Goal: Information Seeking & Learning: Learn about a topic

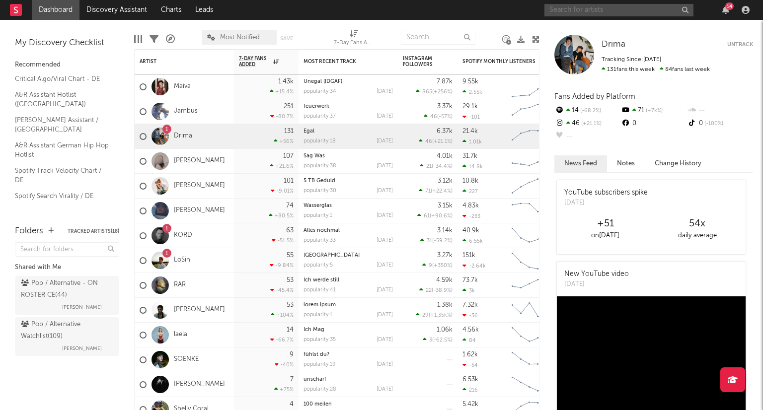
click at [589, 13] on input "text" at bounding box center [619, 10] width 149 height 12
type input "[PERSON_NAME]"
click at [686, 7] on icon "button" at bounding box center [684, 10] width 5 height 6
click at [604, 14] on input "text" at bounding box center [619, 10] width 149 height 12
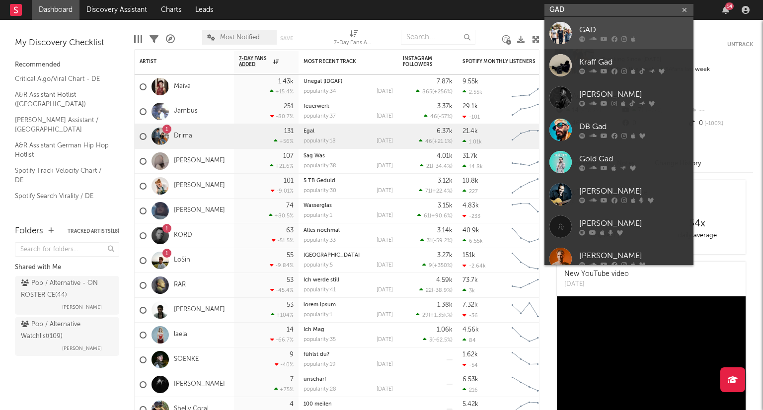
type input "GAD"
click at [638, 27] on div "GAD." at bounding box center [633, 30] width 109 height 12
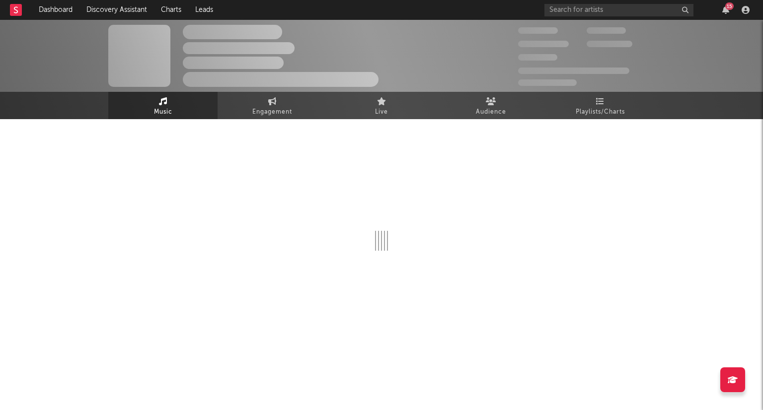
select select "1w"
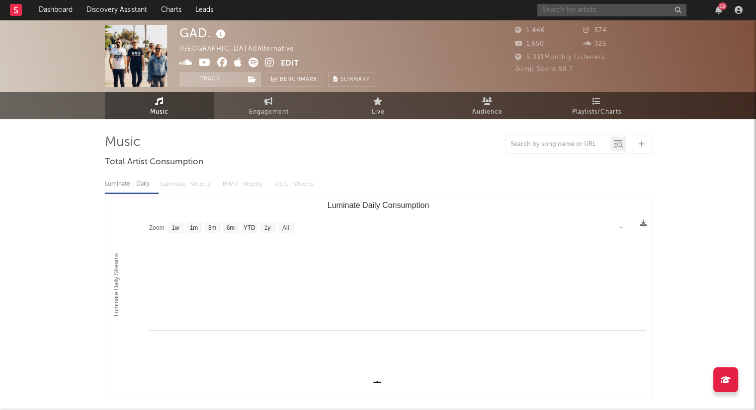
click at [590, 15] on input "text" at bounding box center [611, 10] width 149 height 12
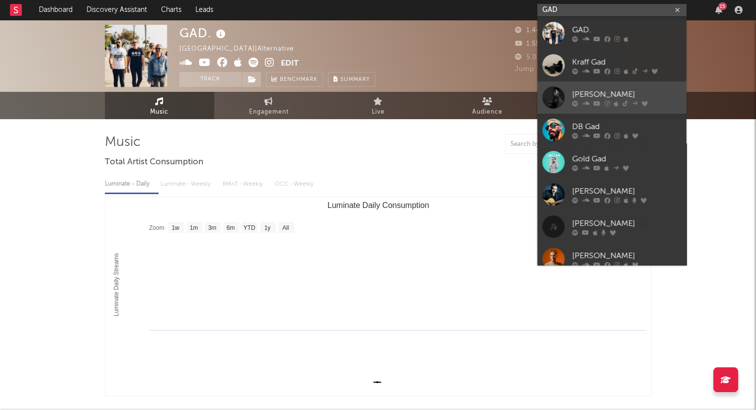
type input "GAD"
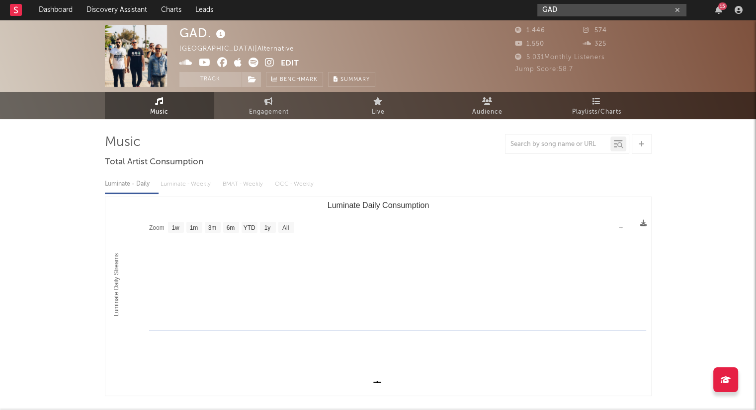
click at [676, 5] on button "button" at bounding box center [677, 9] width 8 height 9
click at [631, 11] on input "text" at bounding box center [611, 10] width 149 height 12
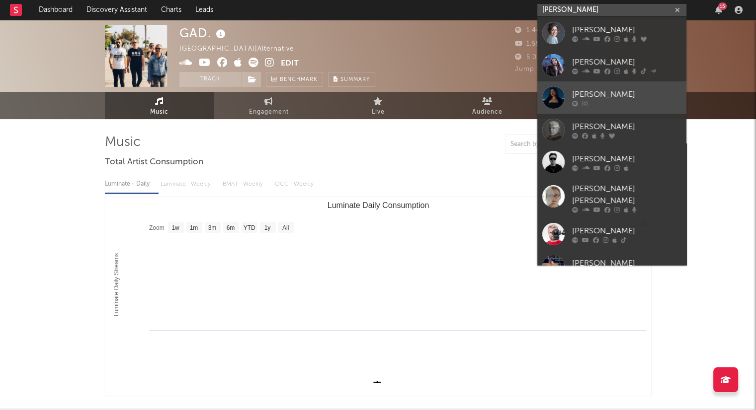
type input "[PERSON_NAME]"
click at [640, 85] on link "[PERSON_NAME]" at bounding box center [611, 97] width 149 height 32
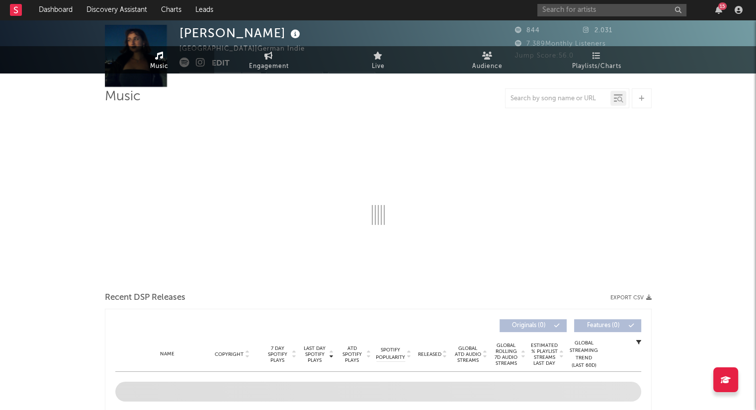
select select "1w"
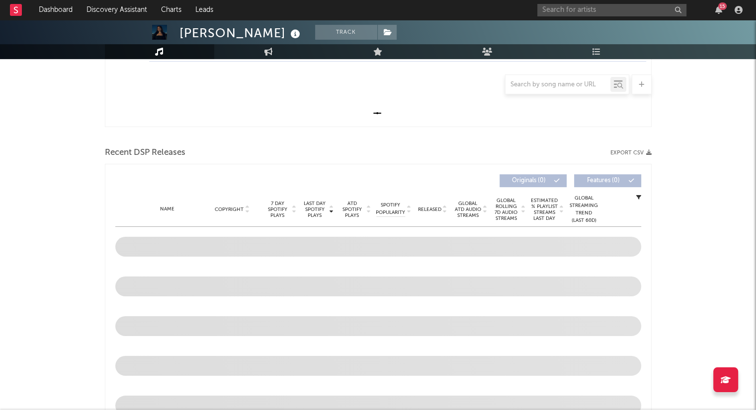
scroll to position [298, 0]
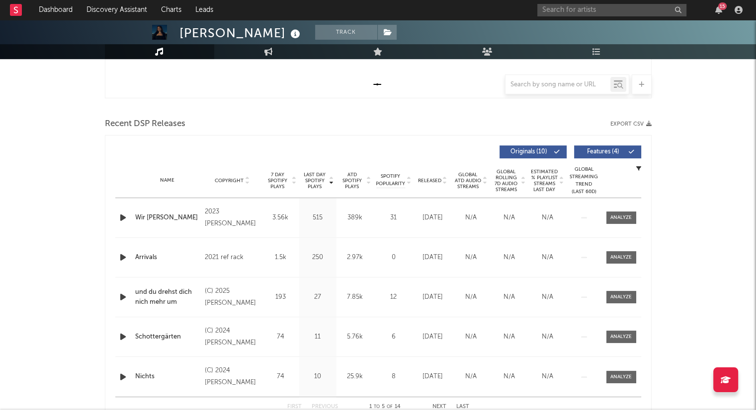
click at [445, 183] on icon at bounding box center [444, 183] width 5 height 4
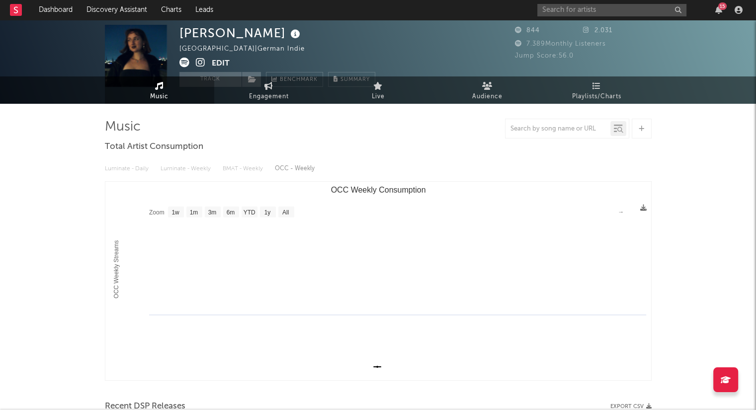
scroll to position [0, 0]
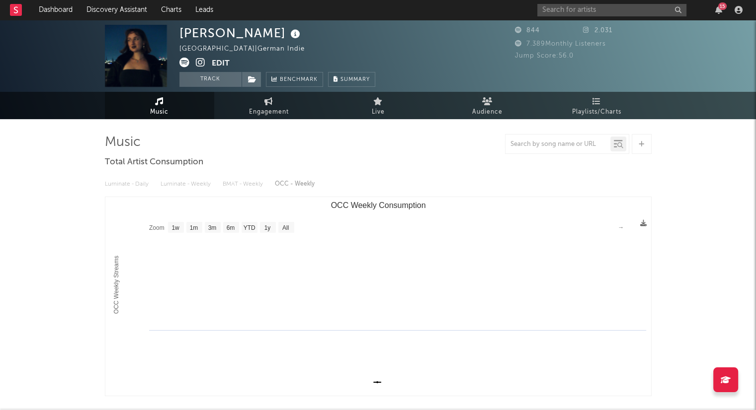
click at [198, 60] on icon at bounding box center [200, 63] width 9 height 10
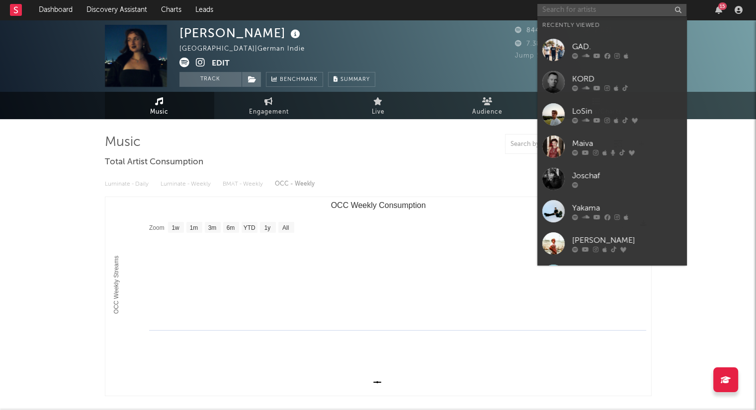
click at [569, 14] on input "text" at bounding box center [611, 10] width 149 height 12
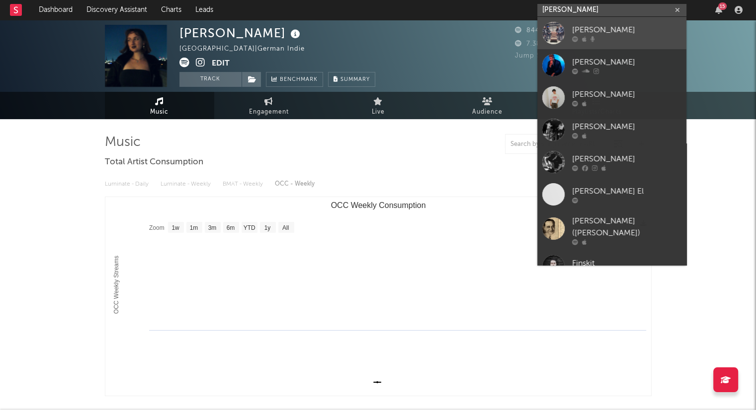
type input "[PERSON_NAME]"
click at [605, 40] on div at bounding box center [626, 39] width 109 height 6
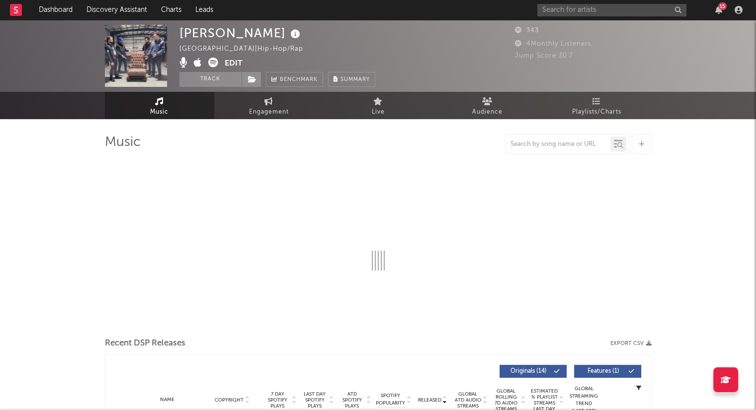
select select "1w"
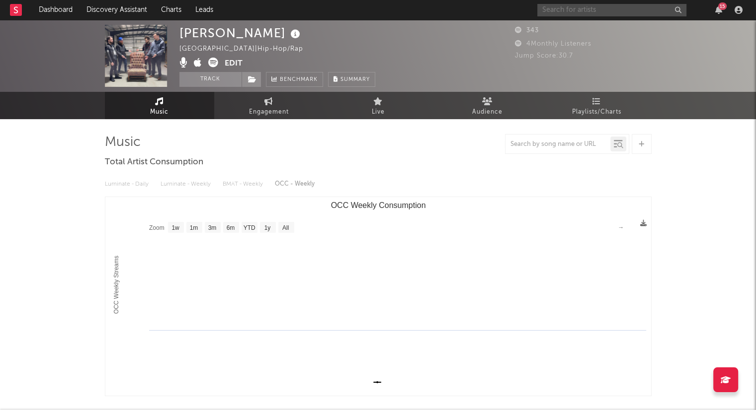
click at [611, 12] on input "text" at bounding box center [611, 10] width 149 height 12
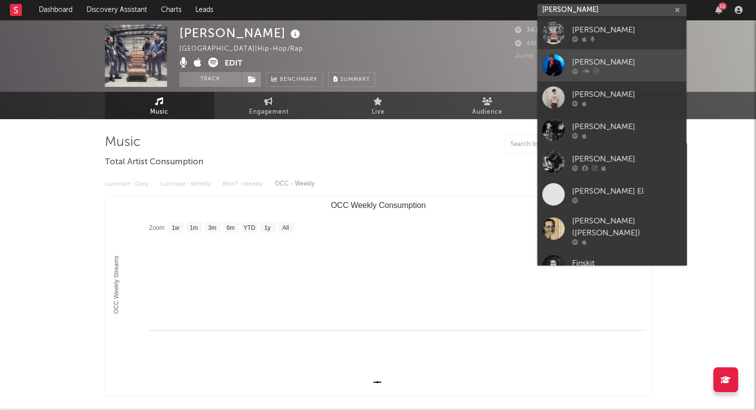
type input "[PERSON_NAME]"
click at [613, 56] on div "[PERSON_NAME]" at bounding box center [626, 62] width 109 height 12
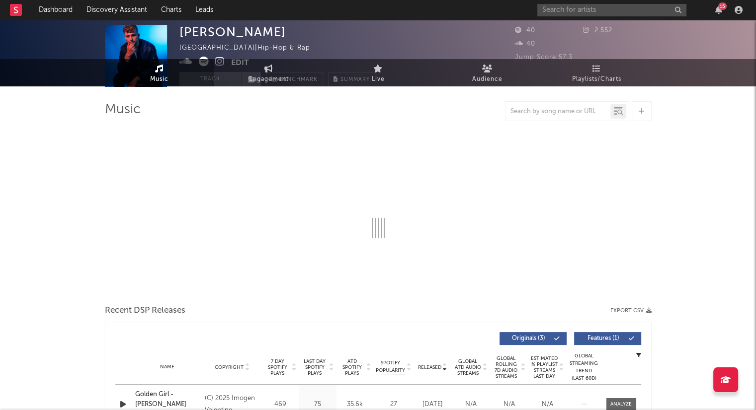
select select "1w"
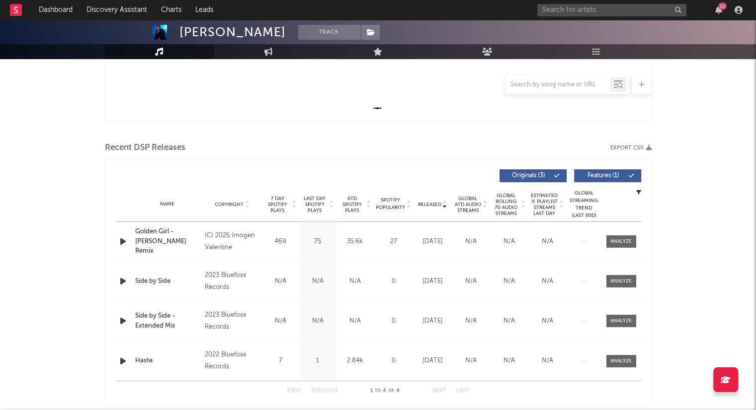
scroll to position [199, 0]
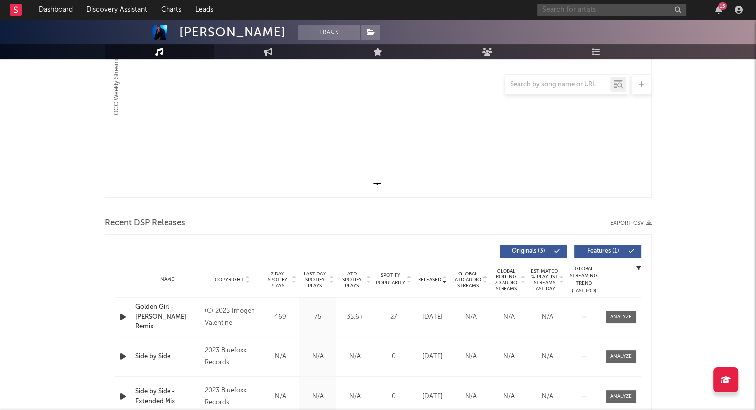
click at [612, 12] on input "text" at bounding box center [611, 10] width 149 height 12
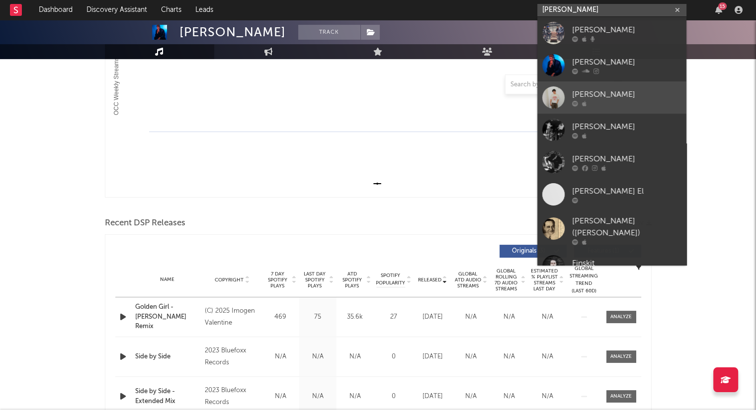
type input "[PERSON_NAME]"
click at [614, 106] on div at bounding box center [626, 103] width 109 height 6
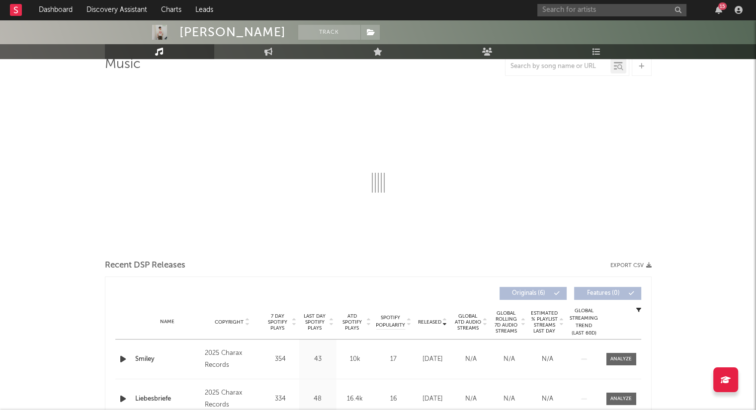
select select "1w"
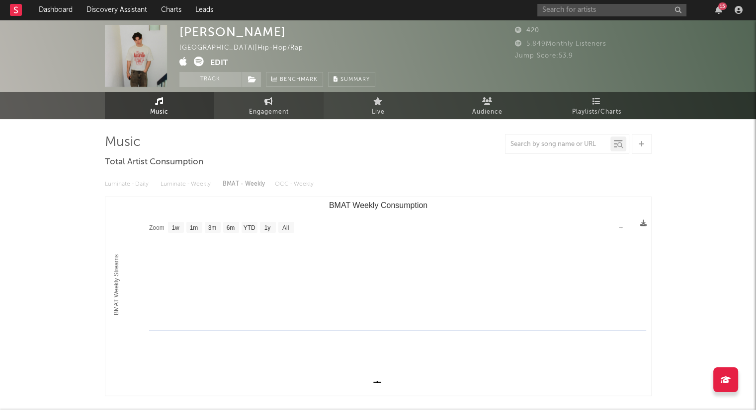
click at [280, 114] on span "Engagement" at bounding box center [269, 112] width 40 height 12
select select "1w"
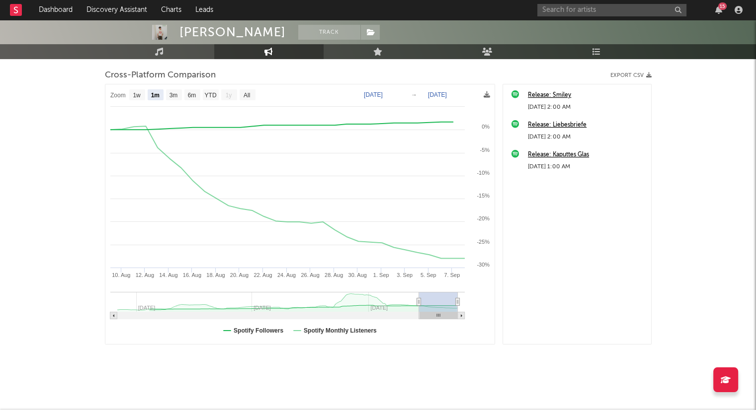
scroll to position [131, 0]
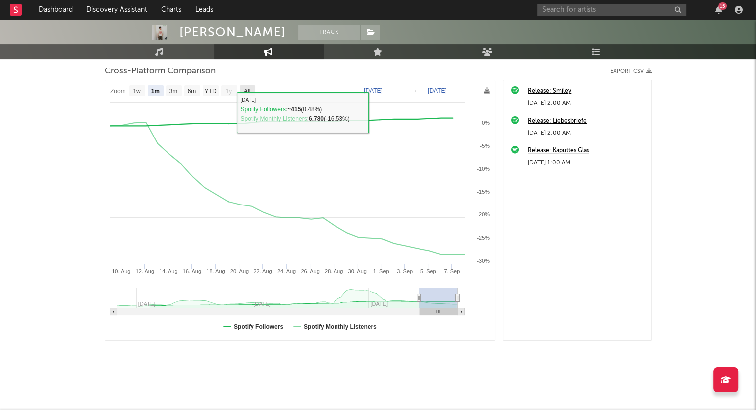
click at [244, 90] on text "All" at bounding box center [246, 91] width 6 height 7
select select "All"
type input "[DATE]"
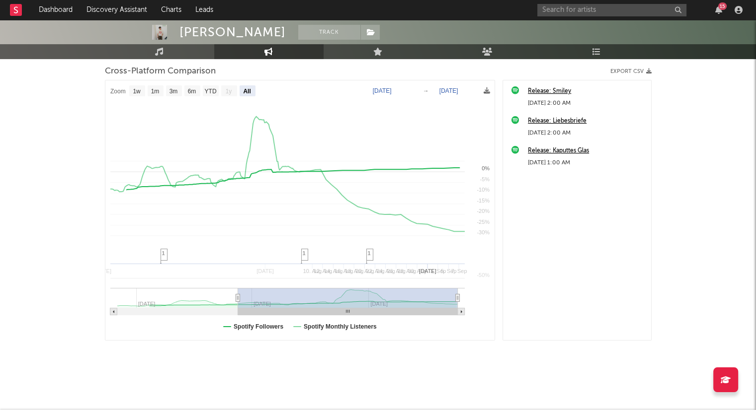
select select "All"
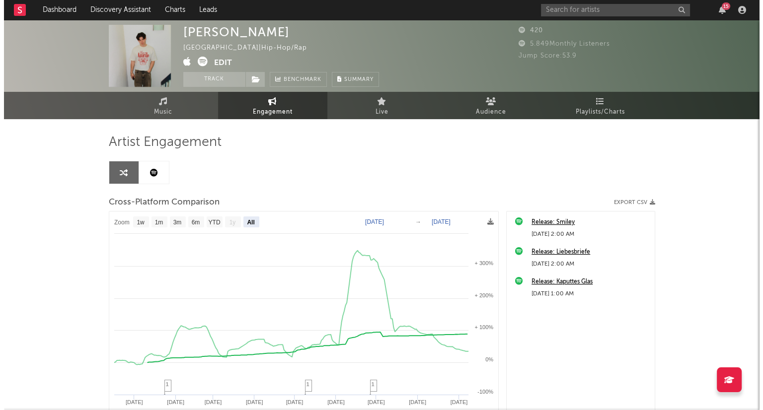
scroll to position [0, 0]
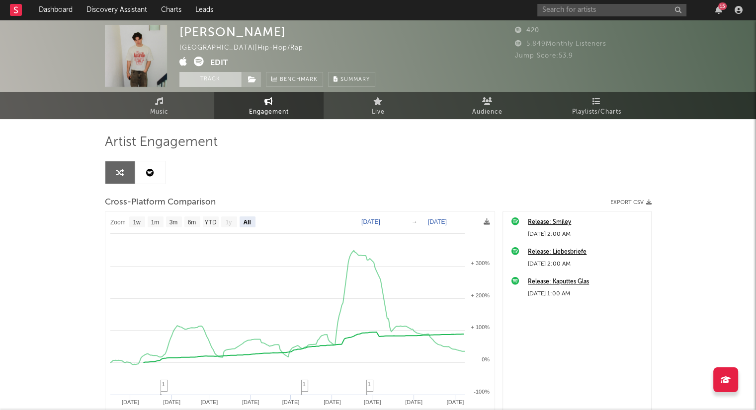
click at [211, 79] on button "Track" at bounding box center [210, 79] width 62 height 15
select select "1w"
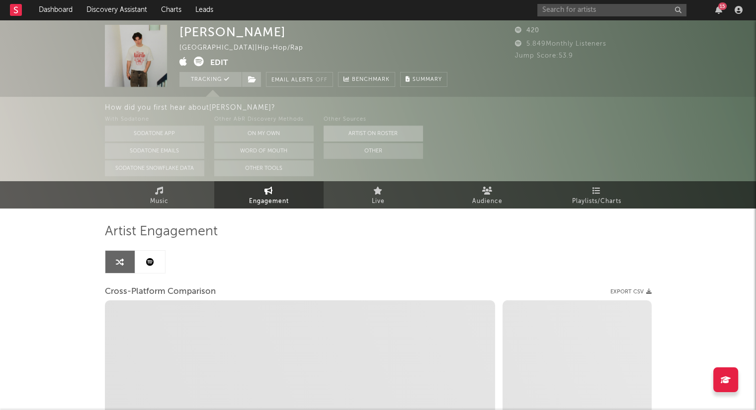
select select "1m"
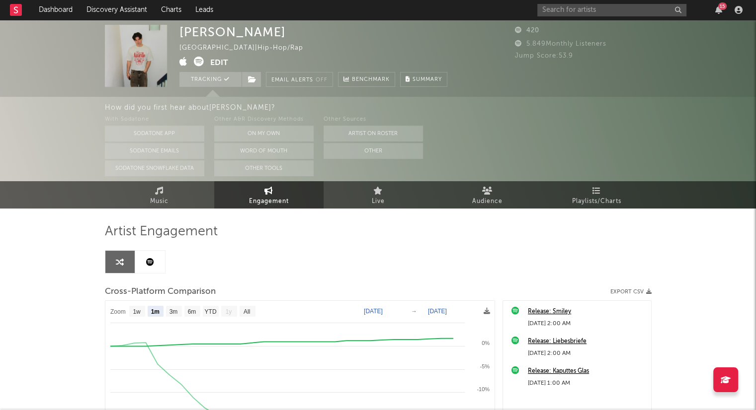
click at [412, 29] on div "[PERSON_NAME] [GEOGRAPHIC_DATA] | Hip-Hop/Rap Edit Tracking Email Alerts Off Be…" at bounding box center [313, 56] width 268 height 62
click at [55, 10] on link "Dashboard" at bounding box center [56, 10] width 48 height 20
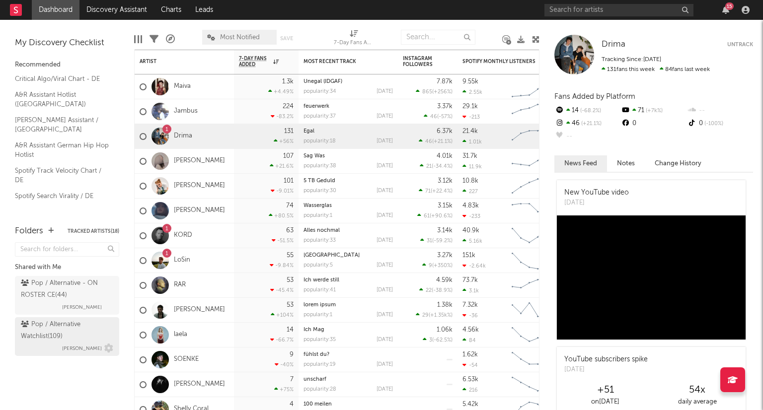
click at [48, 332] on div "Pop / Alternative Watchlist ( 109 )" at bounding box center [66, 331] width 90 height 24
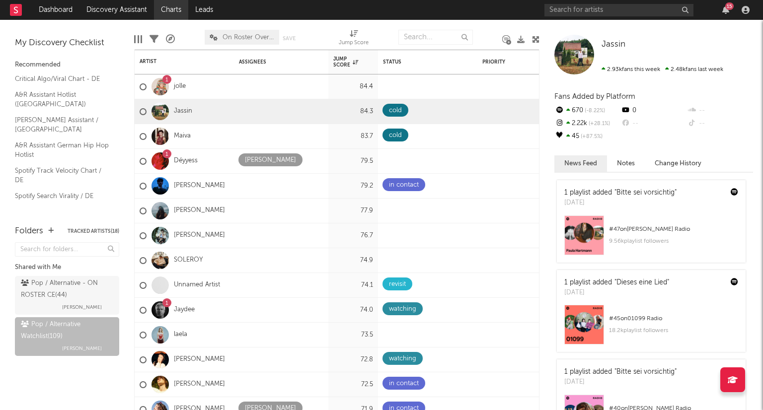
drag, startPoint x: 69, startPoint y: 16, endPoint x: 176, endPoint y: 0, distance: 108.5
click at [69, 16] on link "Dashboard" at bounding box center [56, 10] width 48 height 20
